Goal: Task Accomplishment & Management: Complete application form

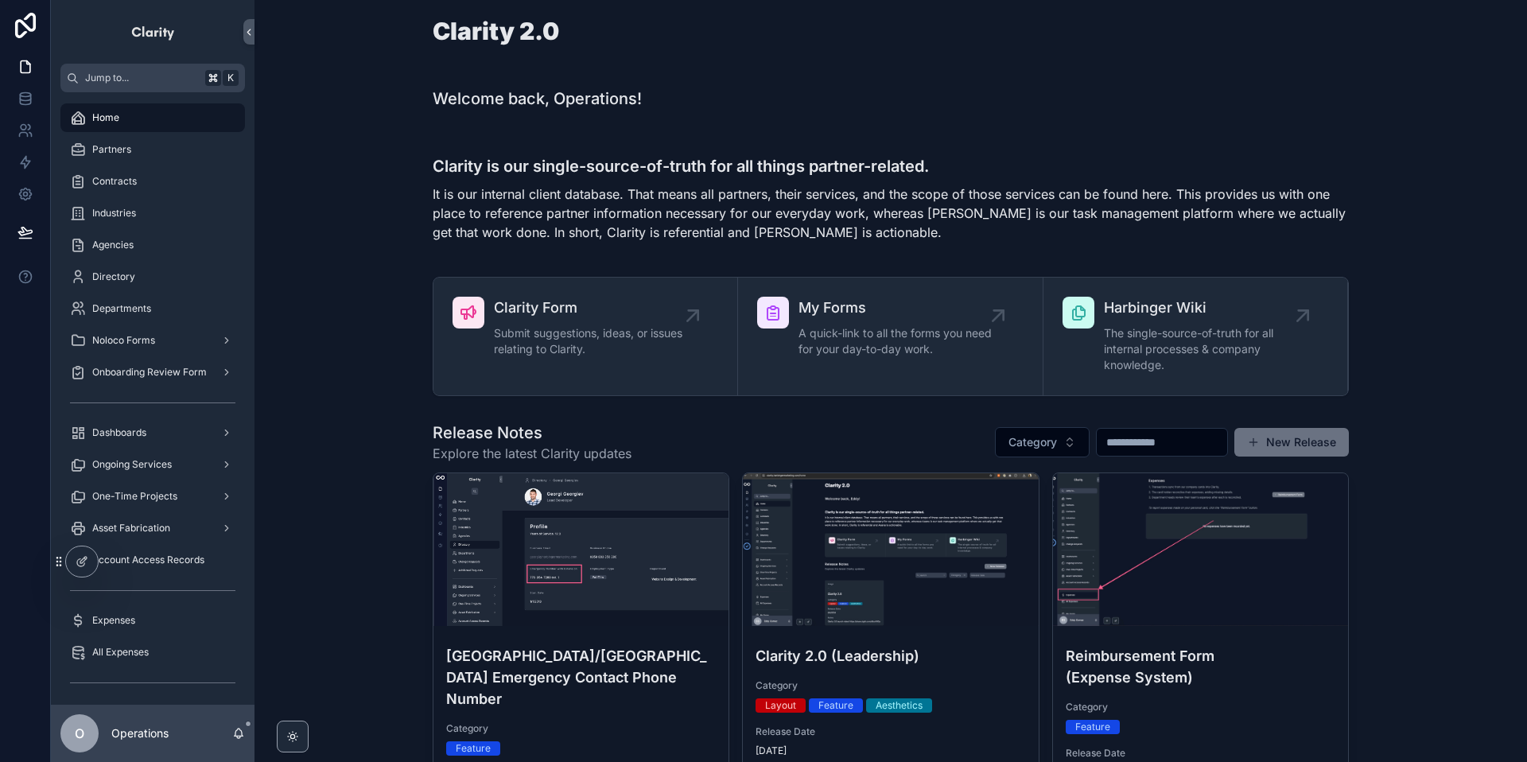
click at [173, 526] on div "Asset Fabrication" at bounding box center [152, 527] width 165 height 25
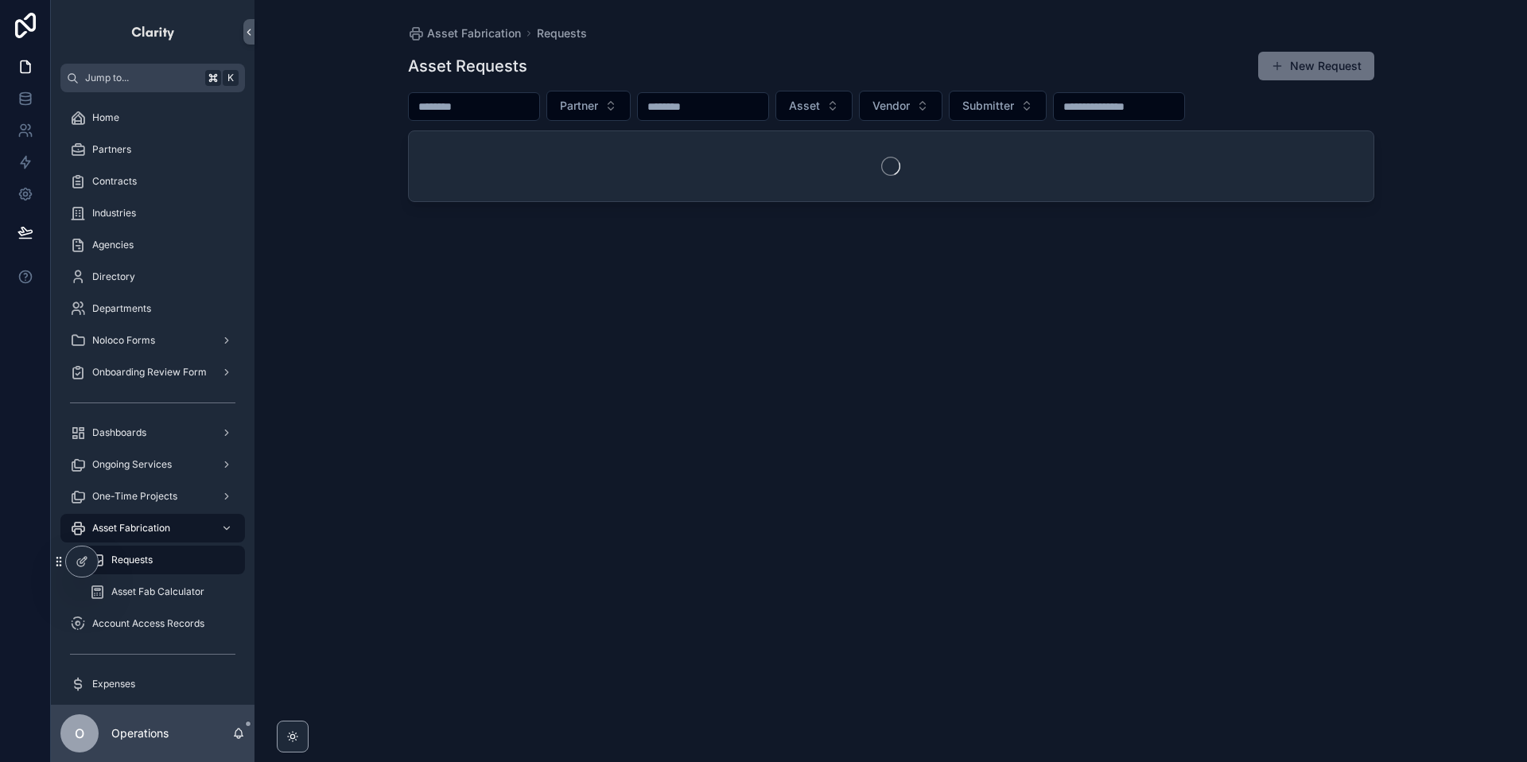
click at [1282, 62] on span "scrollable content" at bounding box center [1277, 66] width 13 height 13
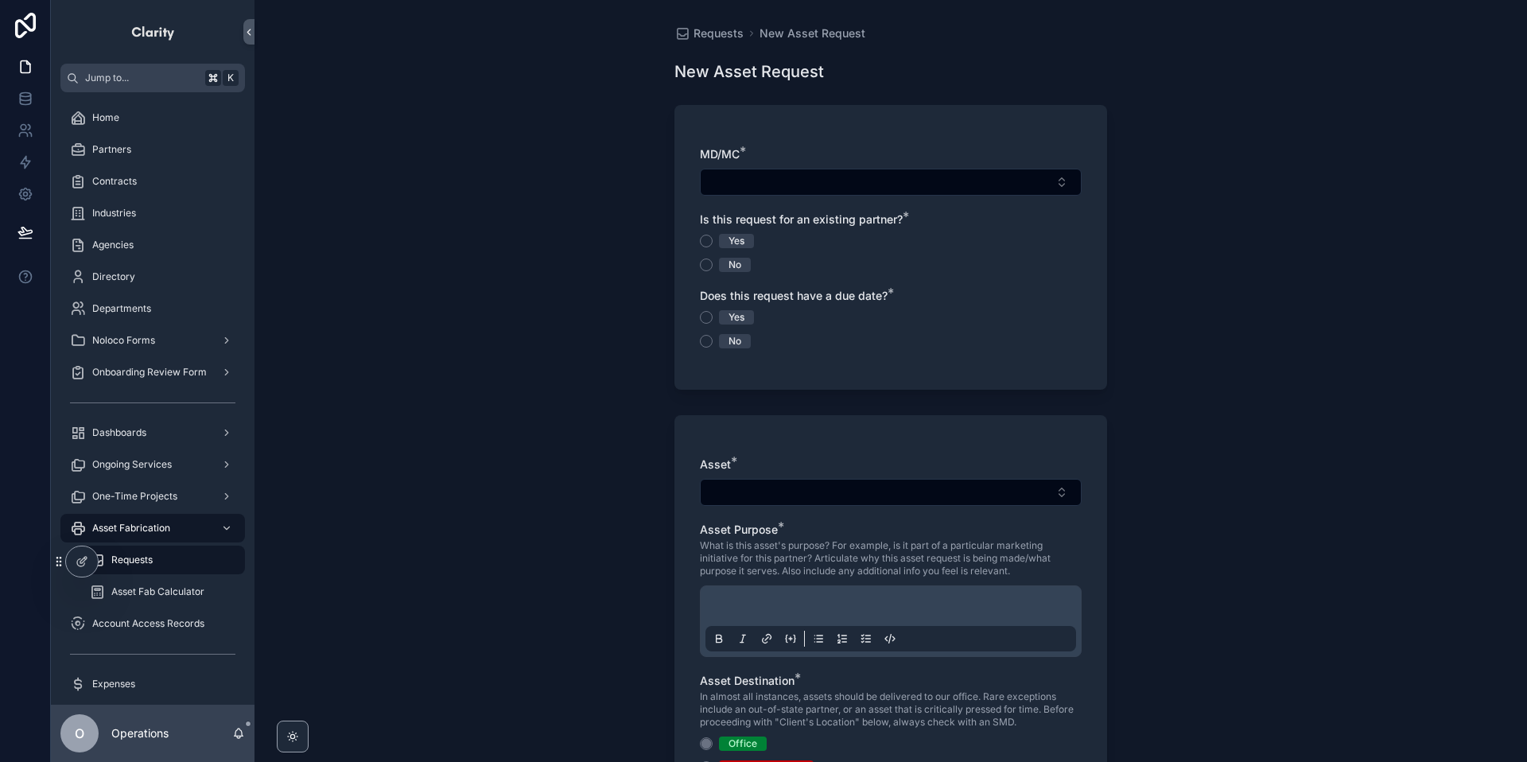
click at [790, 183] on button "Select Button" at bounding box center [891, 182] width 382 height 27
click at [825, 101] on form "MD/MC * Is this request for an existing partner? * Yes No Does this request hav…" at bounding box center [890, 533] width 433 height 876
click at [834, 188] on button "Select Button" at bounding box center [891, 182] width 382 height 27
click at [728, 33] on span "Requests" at bounding box center [718, 33] width 50 height 16
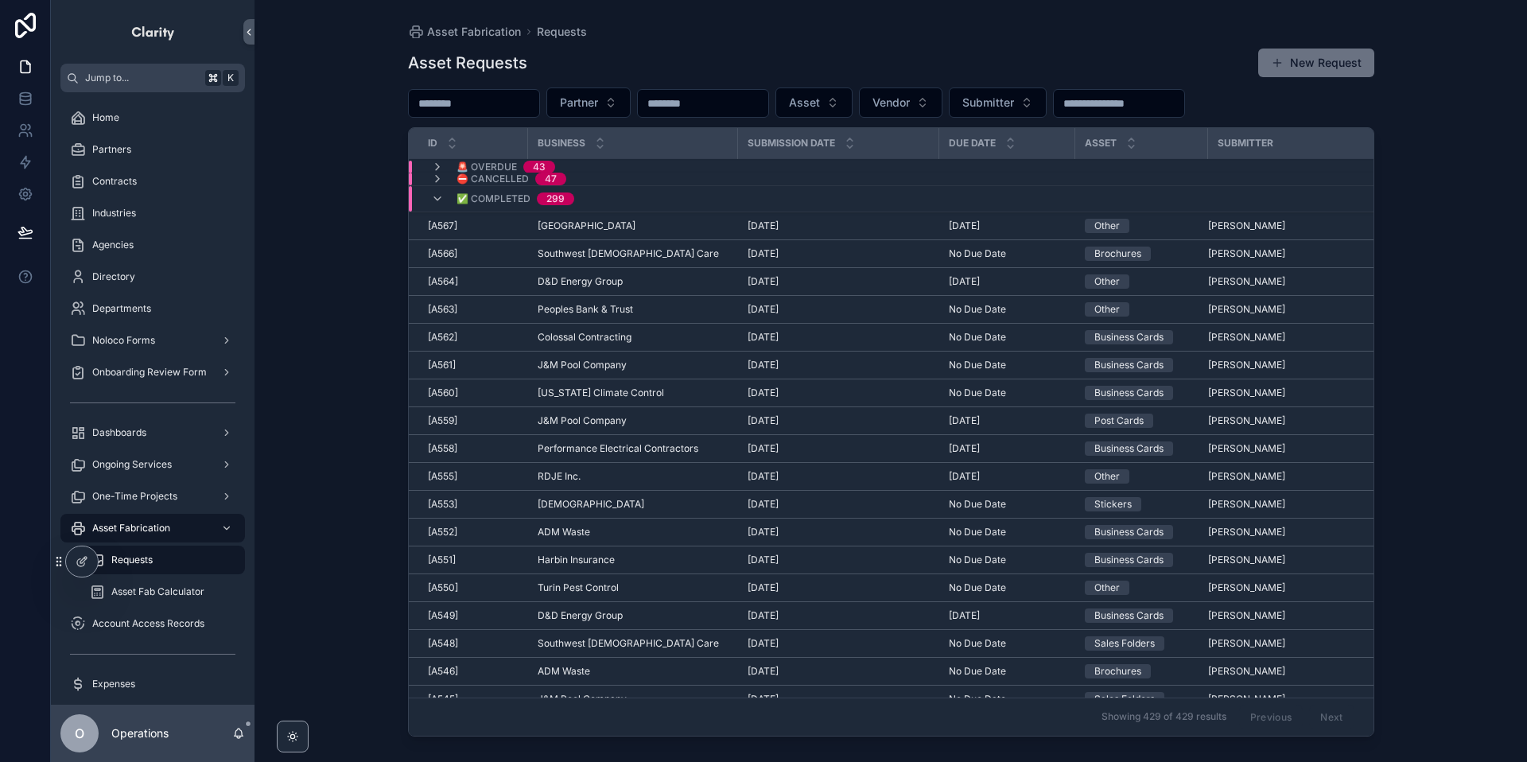
click at [234, 520] on div "scrollable content" at bounding box center [225, 527] width 21 height 25
click at [87, 527] on div "Asset Fabrication" at bounding box center [152, 527] width 165 height 25
click at [219, 526] on div "scrollable content" at bounding box center [225, 527] width 21 height 25
